Goal: Task Accomplishment & Management: Manage account settings

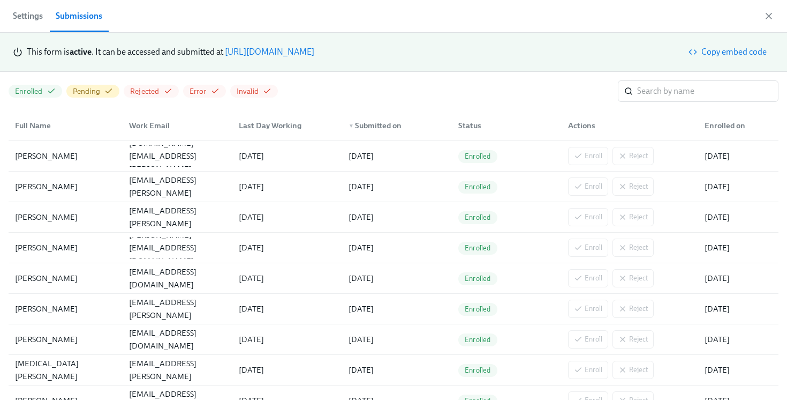
scroll to position [0, 3808]
click at [314, 54] on link "[URL][DOMAIN_NAME]" at bounding box center [269, 52] width 89 height 10
click at [18, 9] on span "Settings" at bounding box center [28, 16] width 30 height 15
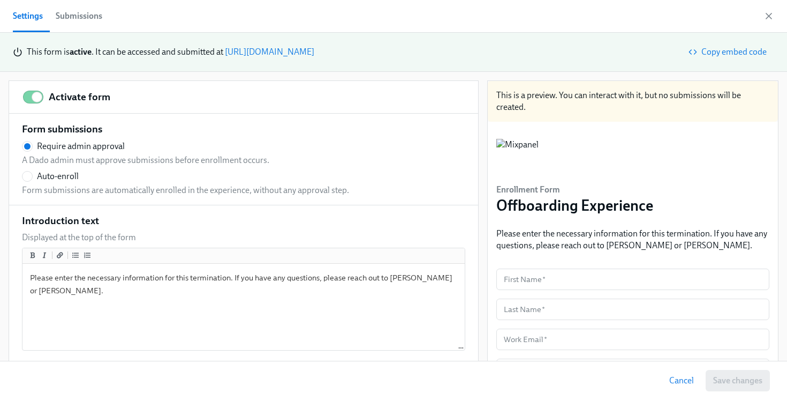
radio input "false"
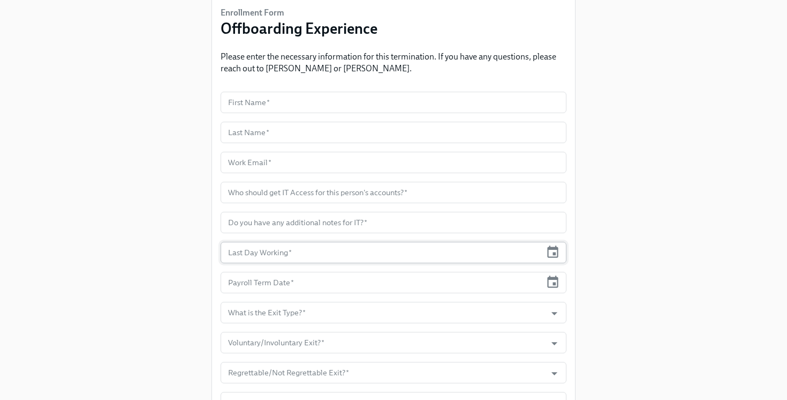
scroll to position [82, 0]
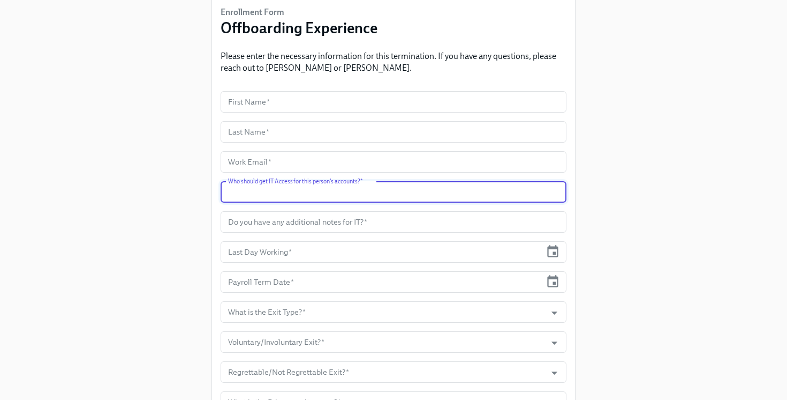
click at [482, 191] on input "text" at bounding box center [394, 191] width 346 height 21
click at [643, 184] on div "Enrollment Form Offboarding Experience Please enter the necessary information f…" at bounding box center [393, 399] width 753 height 962
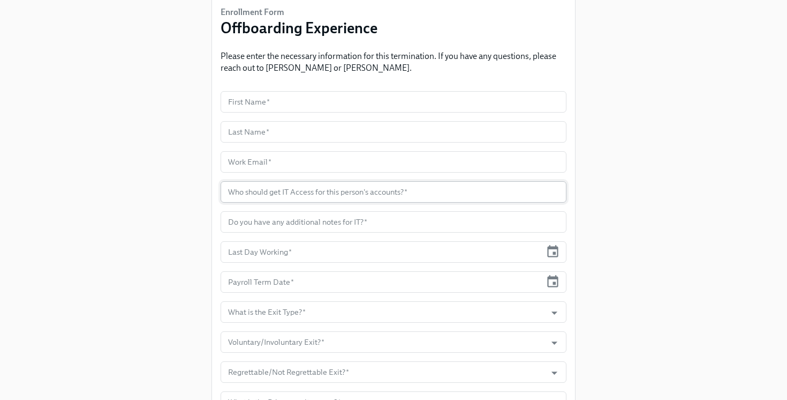
click at [327, 194] on input "text" at bounding box center [394, 191] width 346 height 21
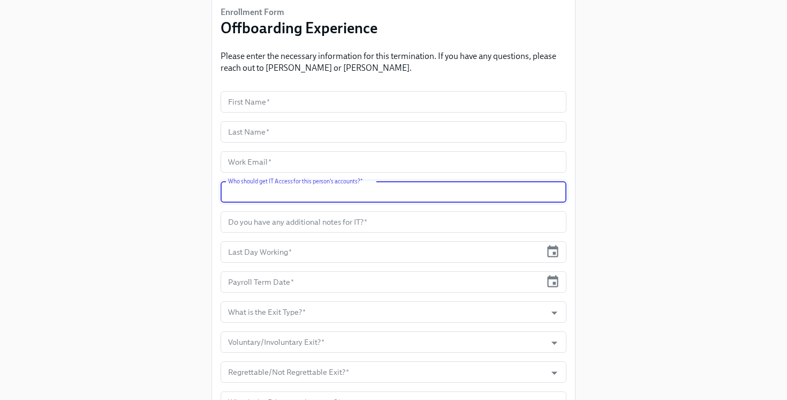
scroll to position [0, 0]
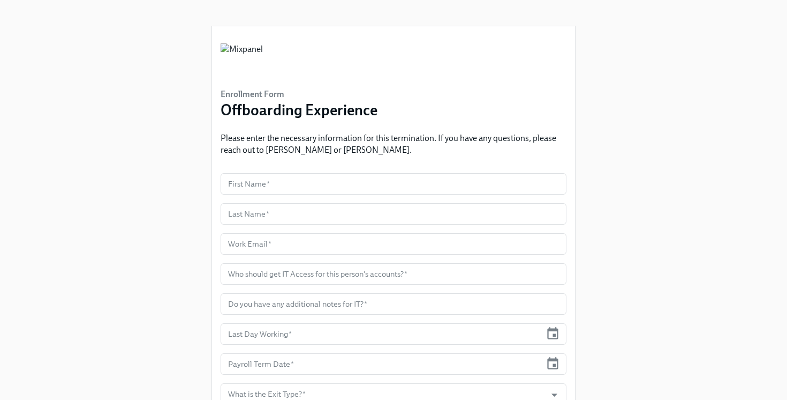
click at [270, 108] on h3 "Offboarding Experience" at bounding box center [299, 109] width 157 height 19
drag, startPoint x: 270, startPoint y: 108, endPoint x: 243, endPoint y: 84, distance: 36.4
click at [243, 84] on div "Enrollment Form Offboarding Experience Please enter the necessary information f…" at bounding box center [394, 100] width 346 height 130
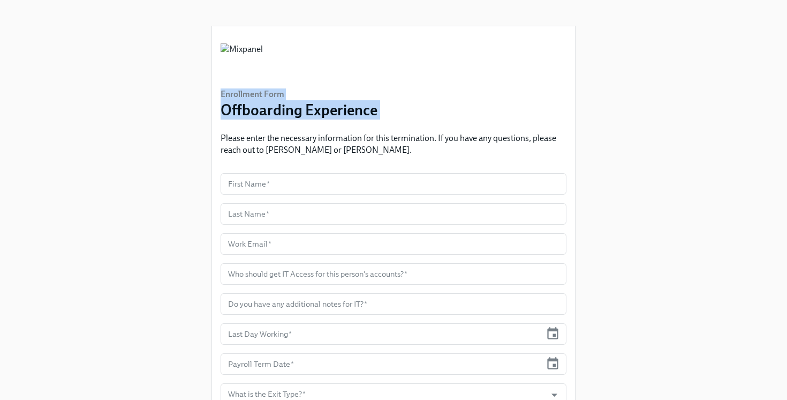
drag, startPoint x: 243, startPoint y: 84, endPoint x: 344, endPoint y: 115, distance: 105.5
click at [344, 115] on div "Enrollment Form Offboarding Experience Please enter the necessary information f…" at bounding box center [394, 100] width 346 height 130
click at [344, 115] on h3 "Offboarding Experience" at bounding box center [299, 109] width 157 height 19
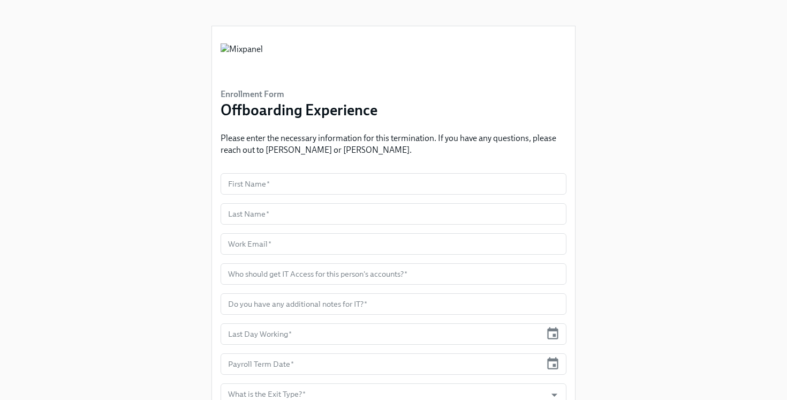
click at [263, 56] on img at bounding box center [242, 59] width 42 height 32
